Goal: Task Accomplishment & Management: Use online tool/utility

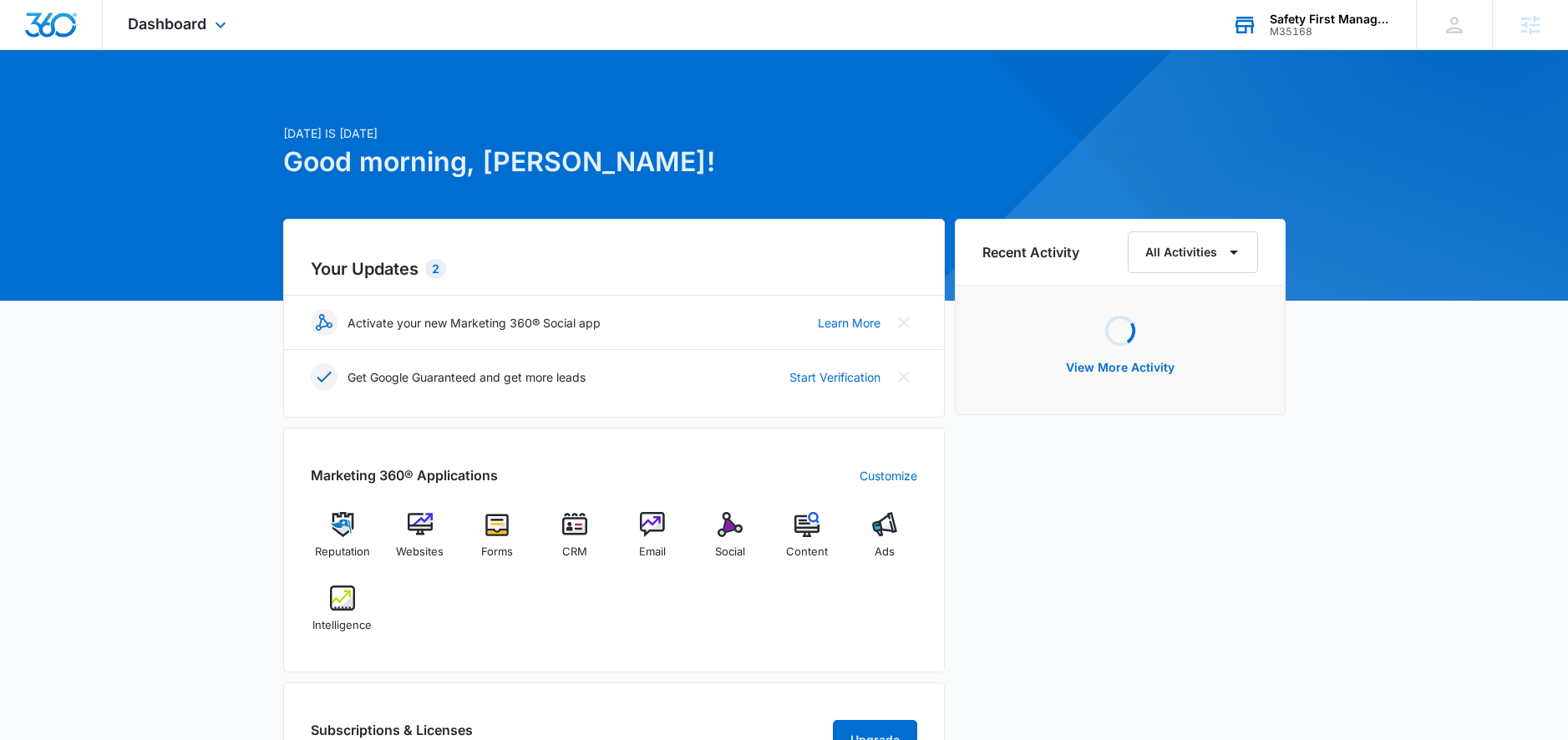
click at [1302, 34] on div "M35168" at bounding box center [1329, 31] width 122 height 11
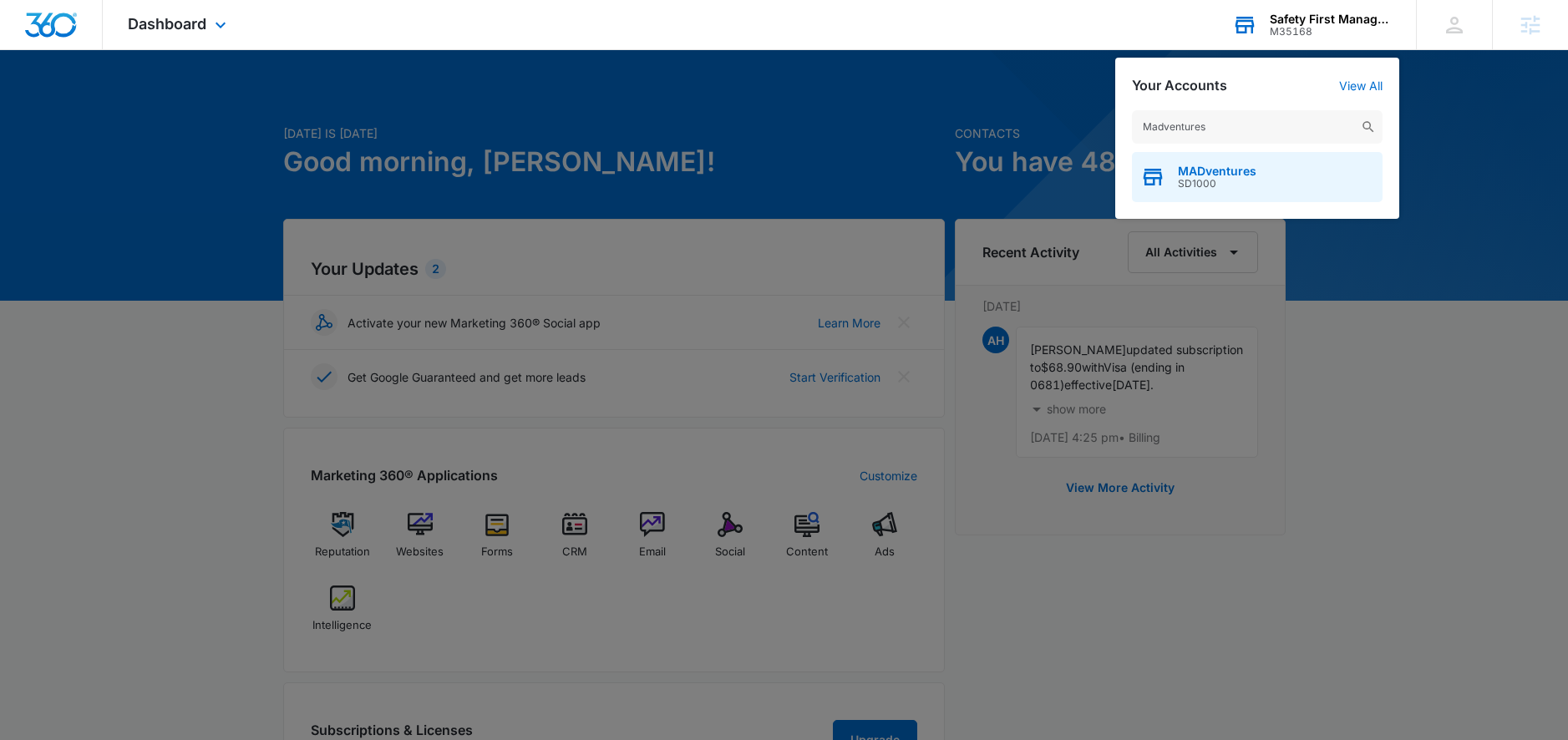
type input "Madventures"
click at [1213, 173] on span "MADventures" at bounding box center [1216, 171] width 78 height 13
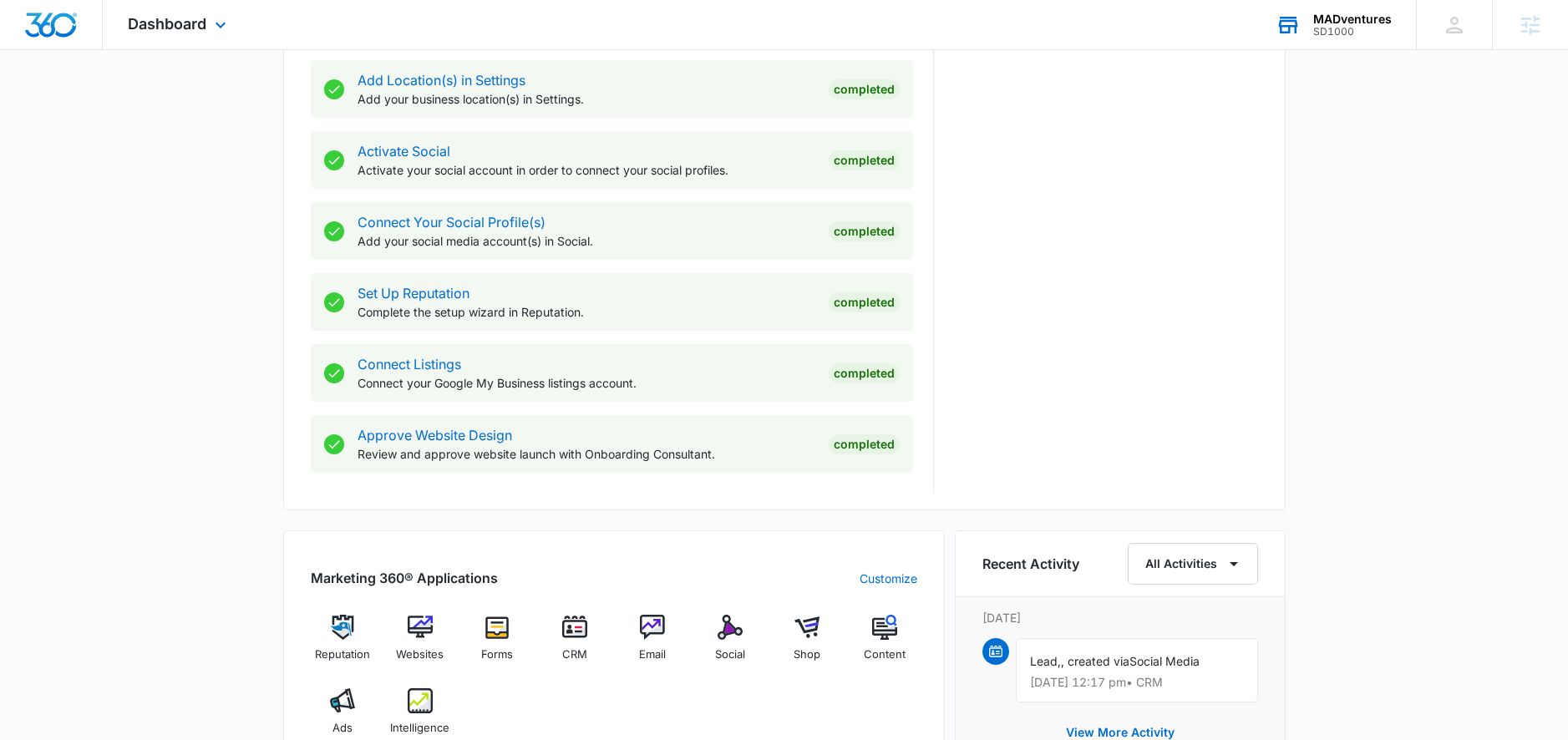
scroll to position [906, 0]
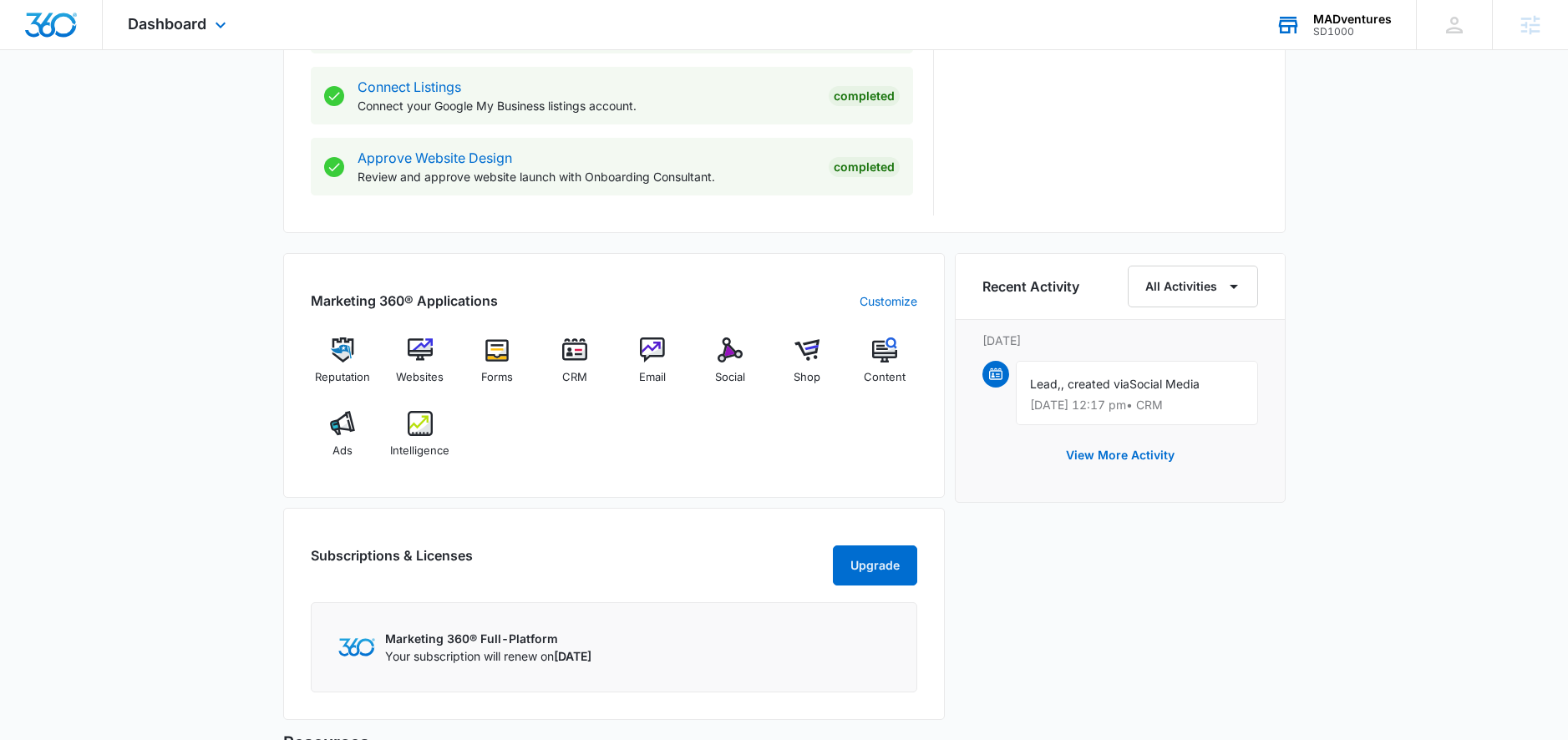
click at [208, 22] on div "Dashboard Apps Reputation Websites Forms CRM Email Social Shop Content Ads Inte…" at bounding box center [179, 25] width 153 height 49
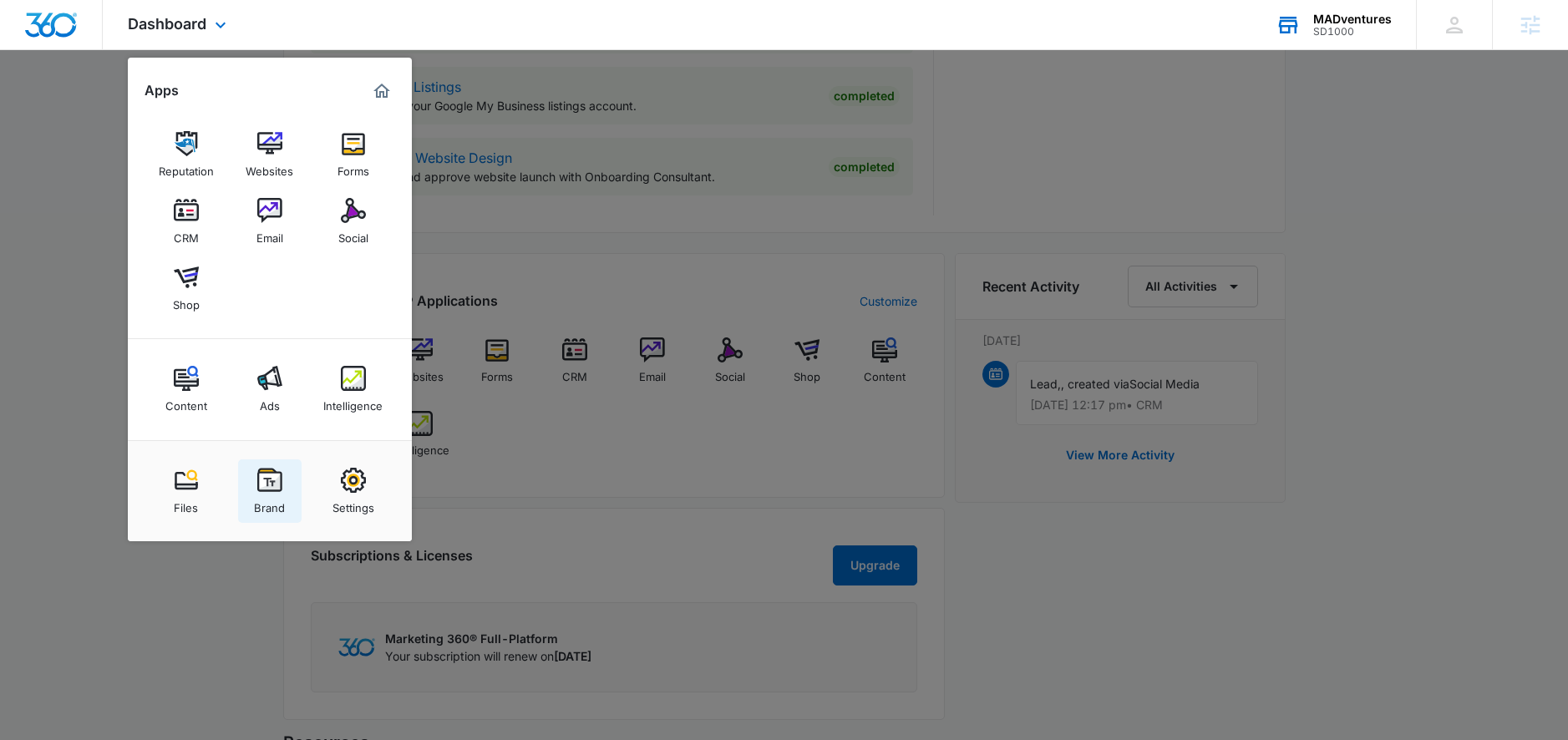
click at [277, 496] on div "Brand" at bounding box center [269, 503] width 31 height 22
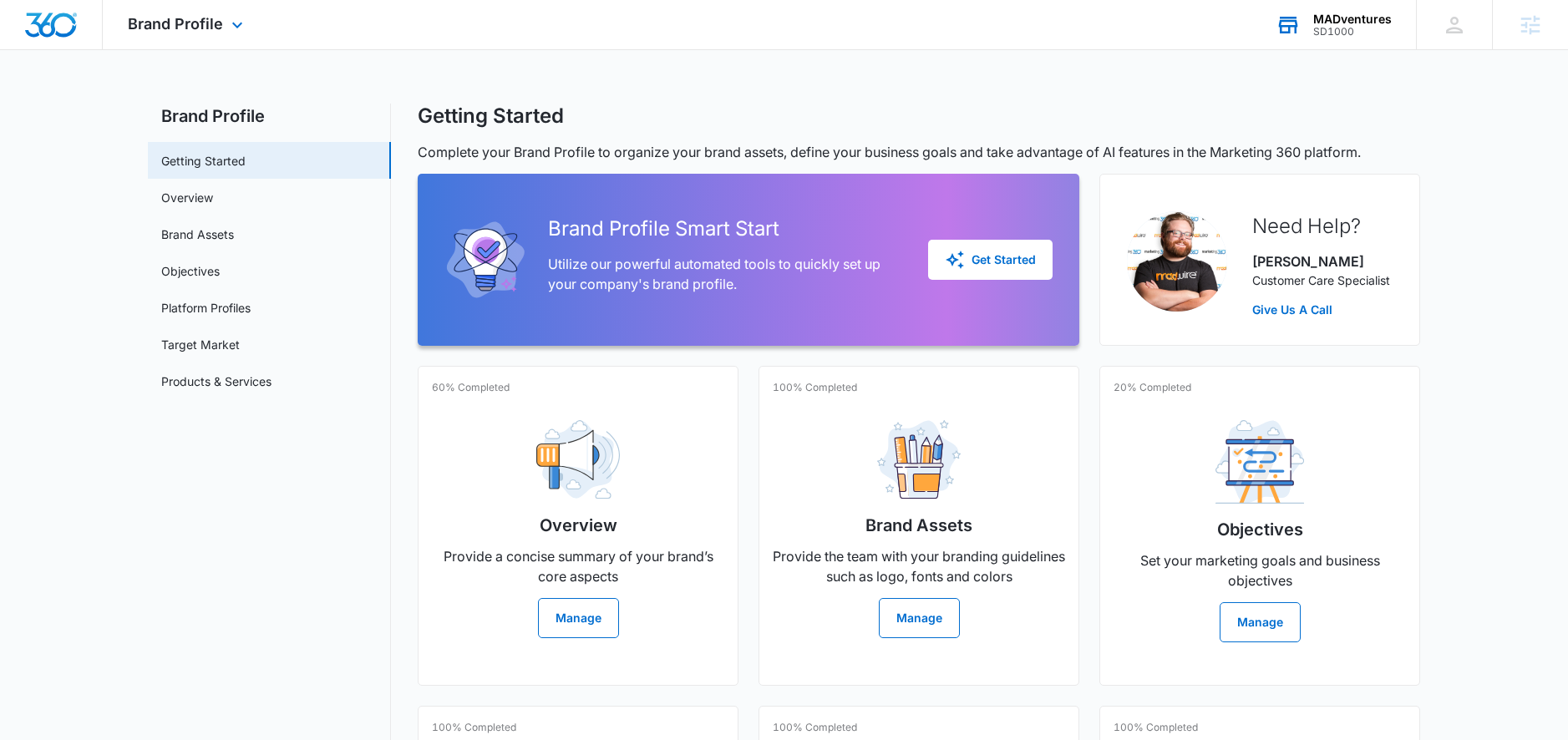
click at [177, 36] on div "Brand Profile Apps Reputation Websites Forms CRM Email Social Shop Content Ads …" at bounding box center [188, 25] width 170 height 49
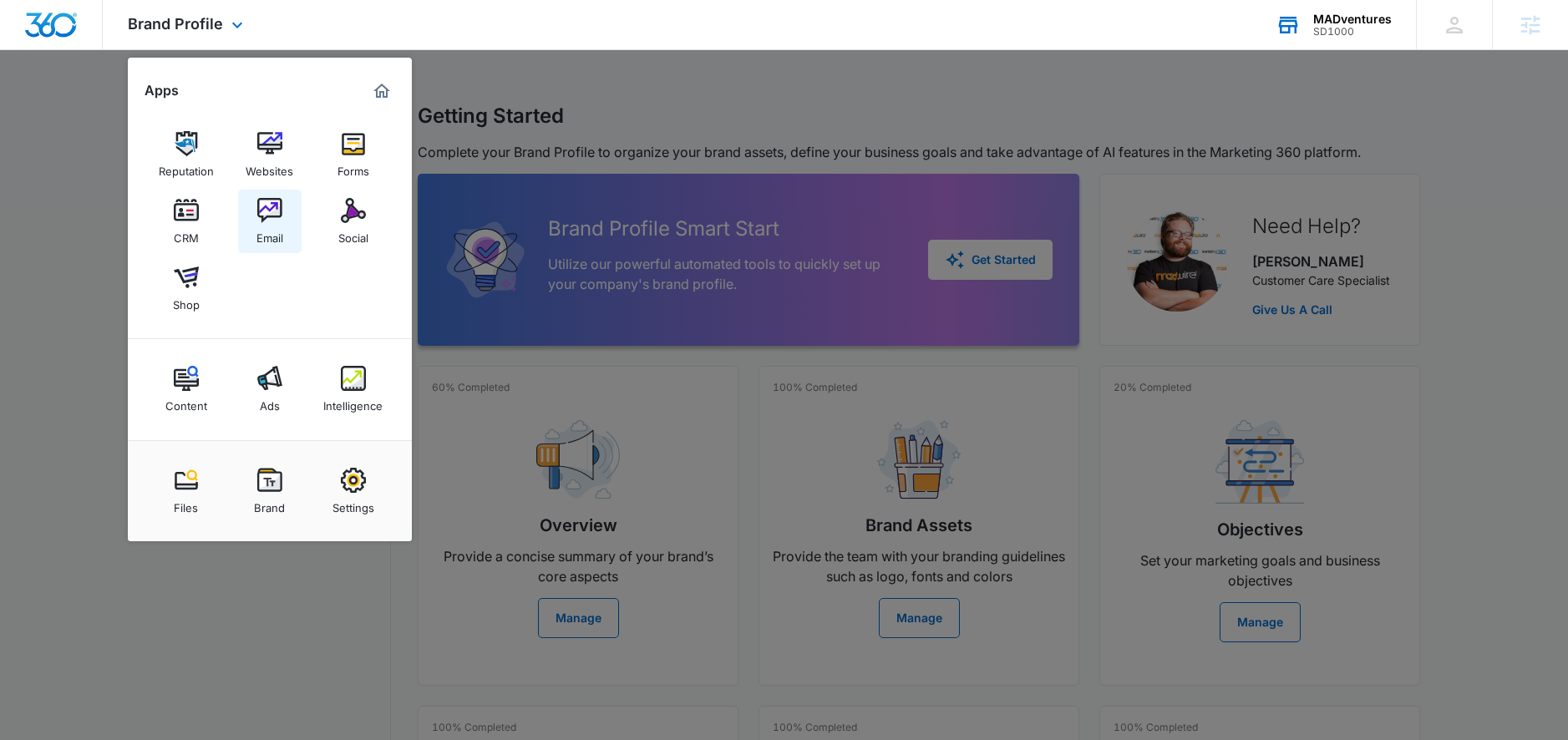
click at [271, 230] on div "Email" at bounding box center [270, 234] width 26 height 22
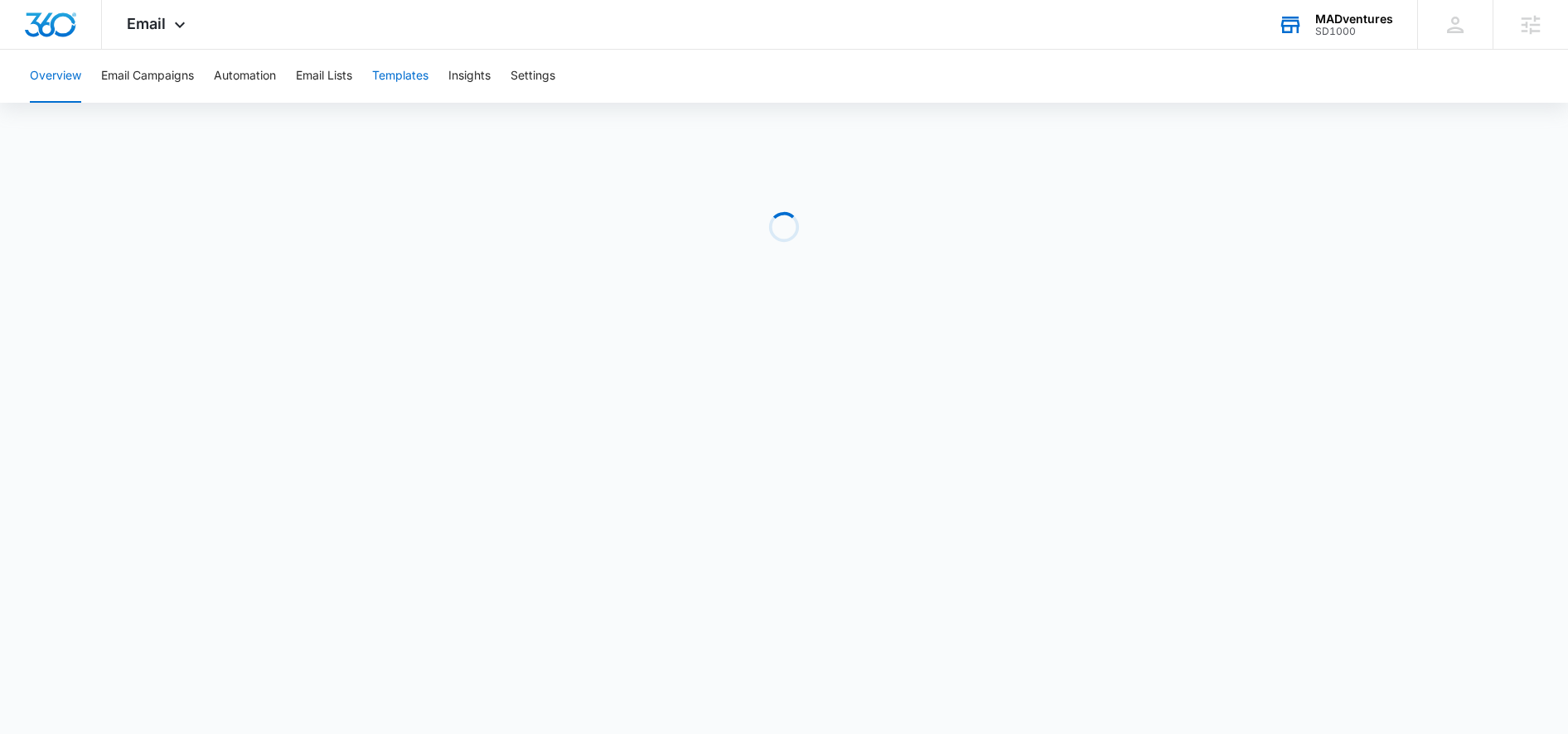
click at [392, 80] on button "Templates" at bounding box center [400, 76] width 56 height 53
click at [173, 83] on button "Email Campaigns" at bounding box center [147, 76] width 93 height 53
click at [265, 74] on button "Automation" at bounding box center [245, 76] width 62 height 53
click at [406, 81] on button "Templates" at bounding box center [400, 76] width 56 height 53
